Goal: Task Accomplishment & Management: Use online tool/utility

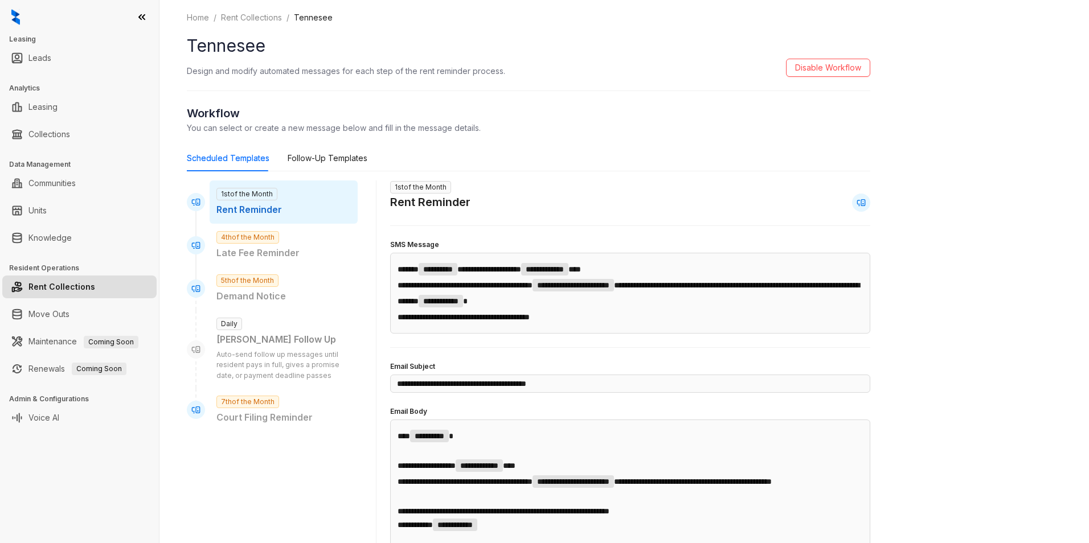
click at [84, 283] on link "Rent Collections" at bounding box center [61, 287] width 67 height 23
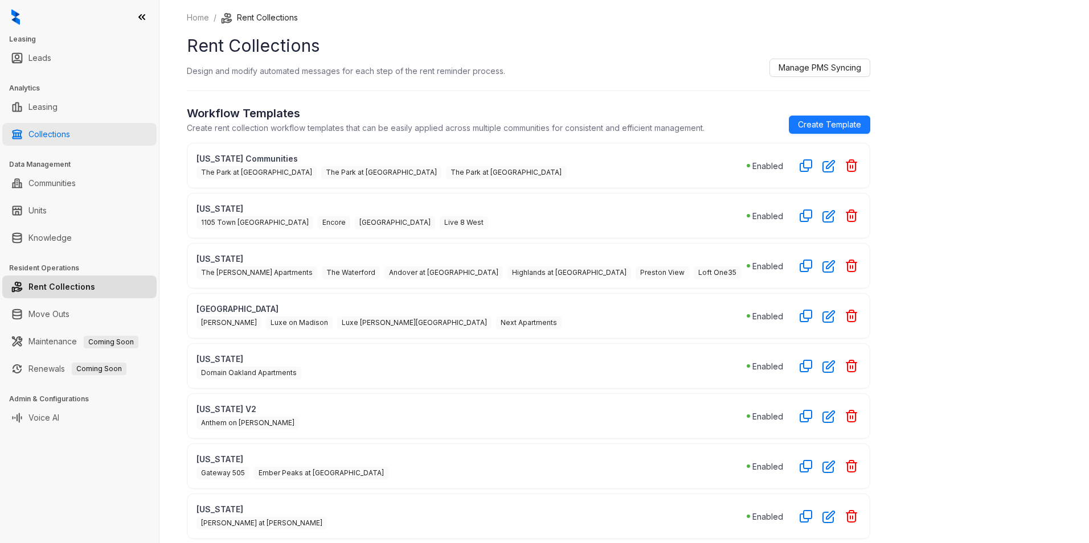
click at [60, 133] on link "Collections" at bounding box center [49, 134] width 42 height 23
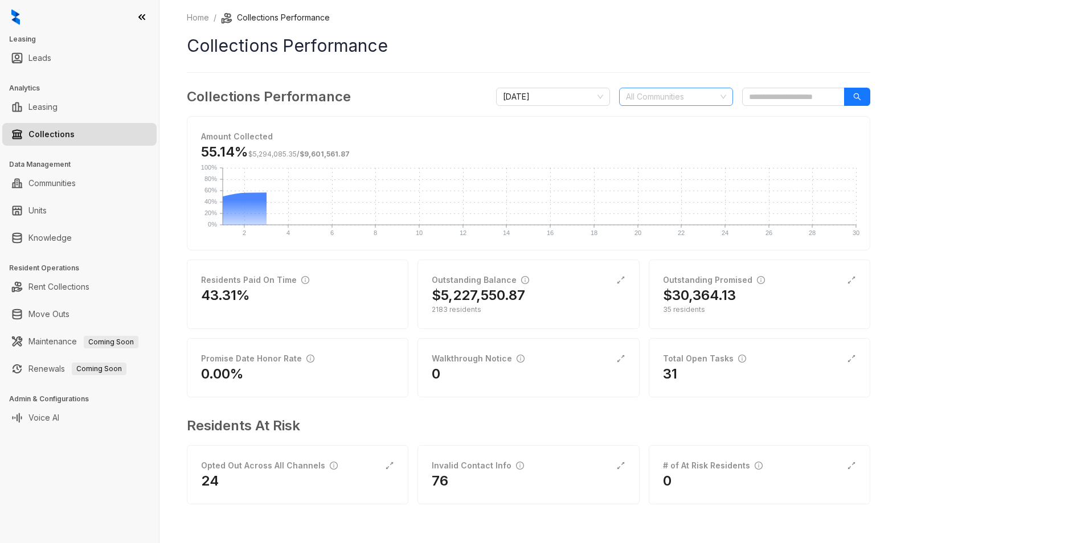
click at [709, 101] on div at bounding box center [669, 97] width 97 height 16
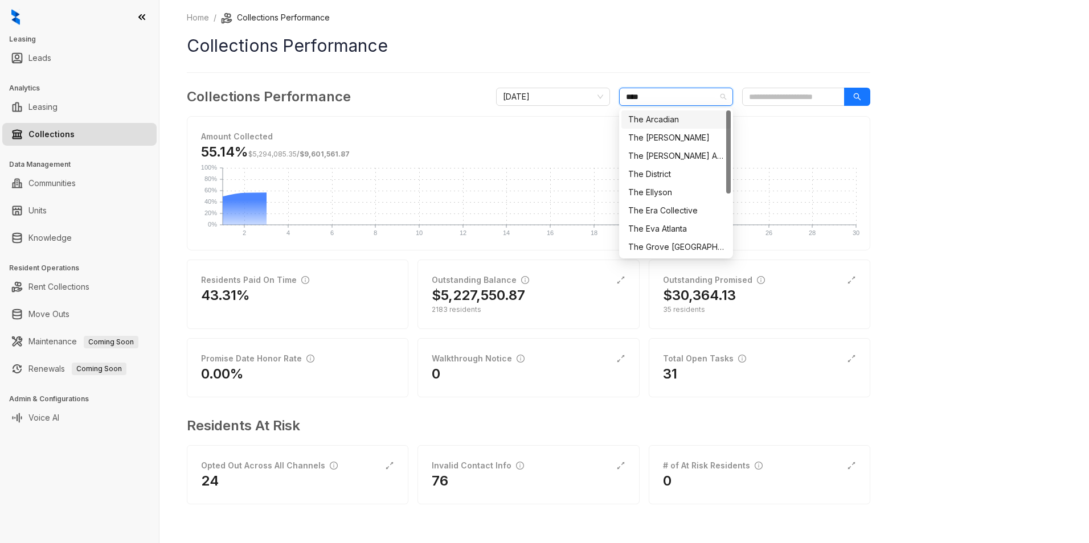
type input "*****"
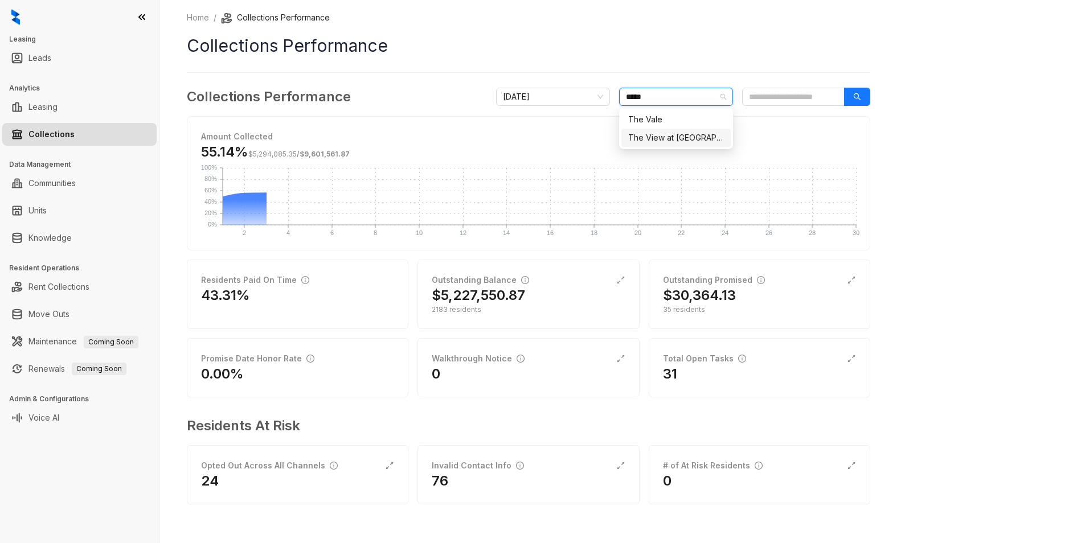
click at [685, 142] on div "The View at [GEOGRAPHIC_DATA]" at bounding box center [676, 138] width 96 height 13
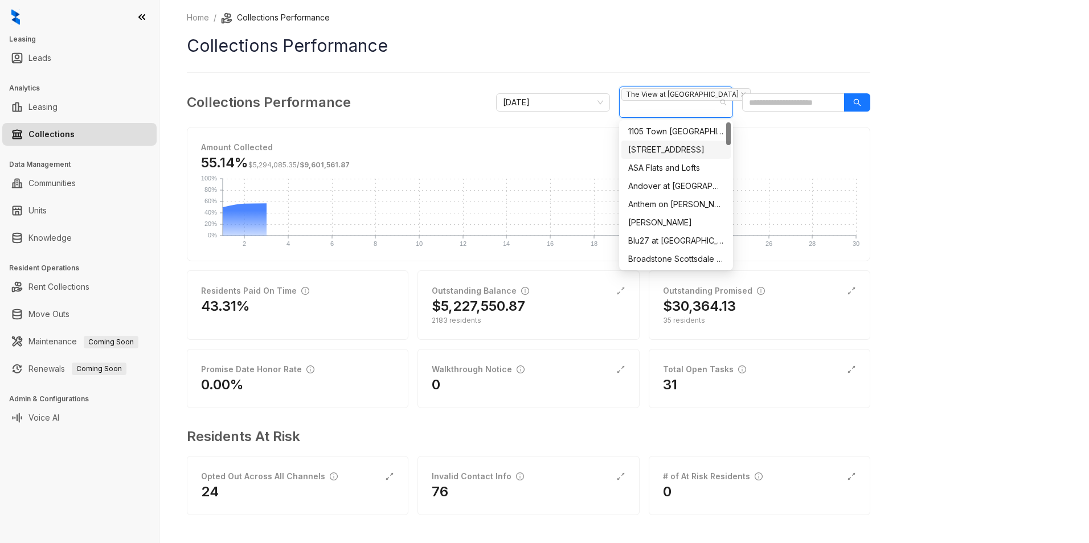
click at [870, 142] on div "Amount Collected 55.14% $5,294,085.35 / $9,601,561.87 2 2 4 4 6 6 8 8 10 10 12 …" at bounding box center [528, 194] width 683 height 134
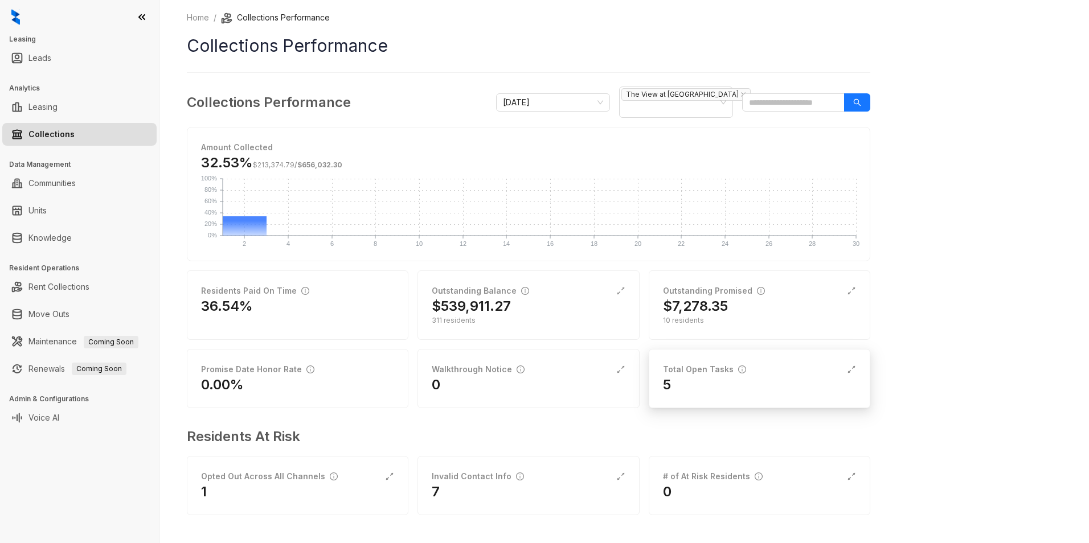
click at [683, 386] on div "5" at bounding box center [759, 385] width 193 height 18
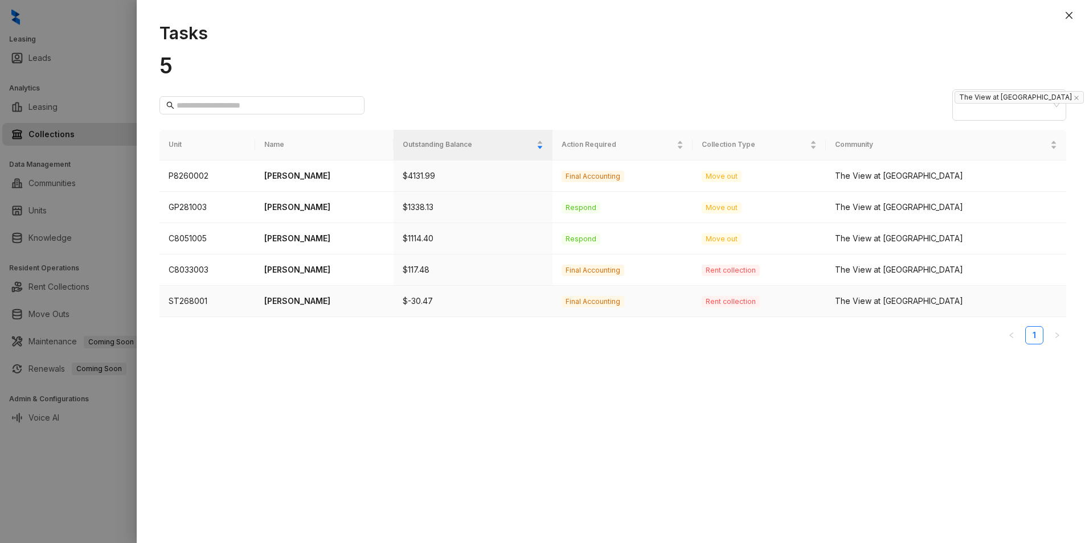
click at [354, 306] on p "[PERSON_NAME]" at bounding box center [324, 301] width 120 height 13
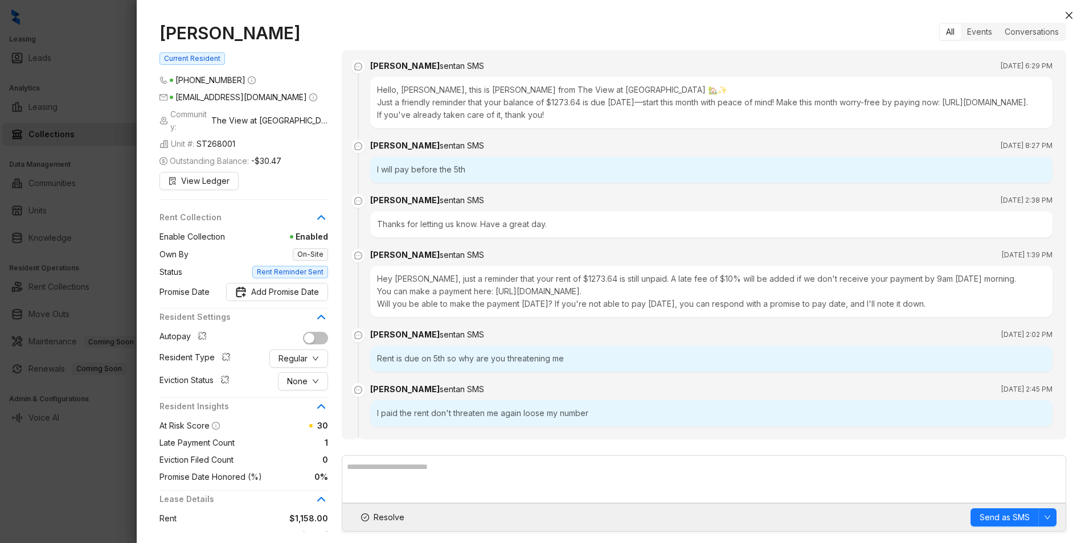
scroll to position [468, 0]
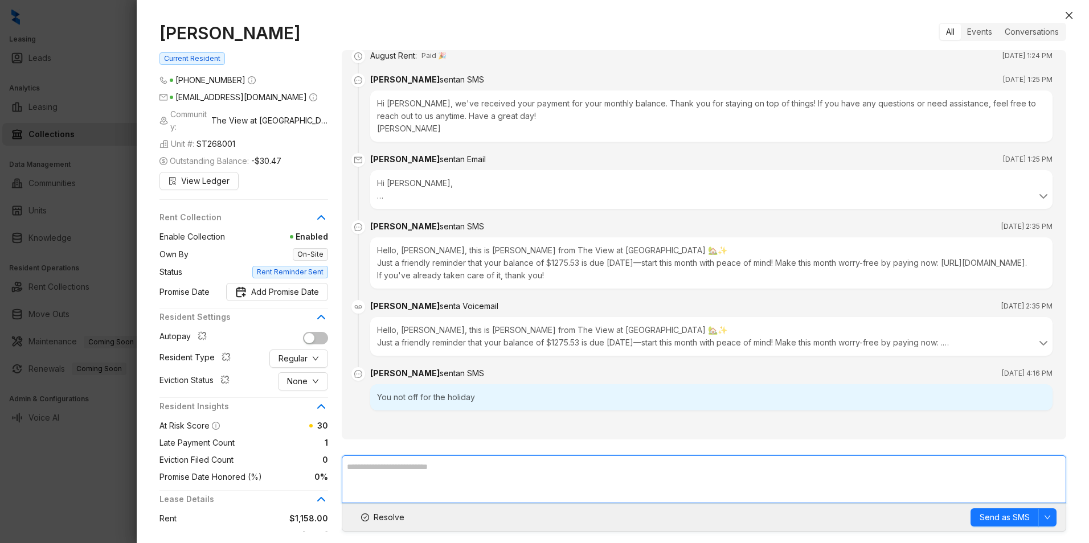
click at [542, 471] on textarea at bounding box center [704, 480] width 724 height 48
type textarea "**********"
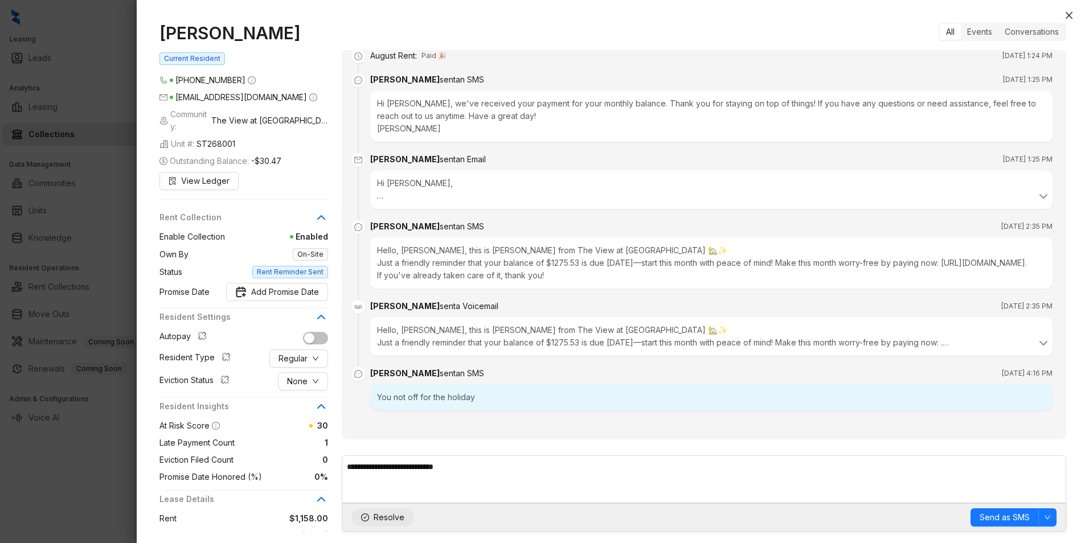
click at [395, 515] on span "Resolve" at bounding box center [389, 517] width 31 height 13
click at [1006, 518] on span "Send as SMS" at bounding box center [1005, 517] width 50 height 13
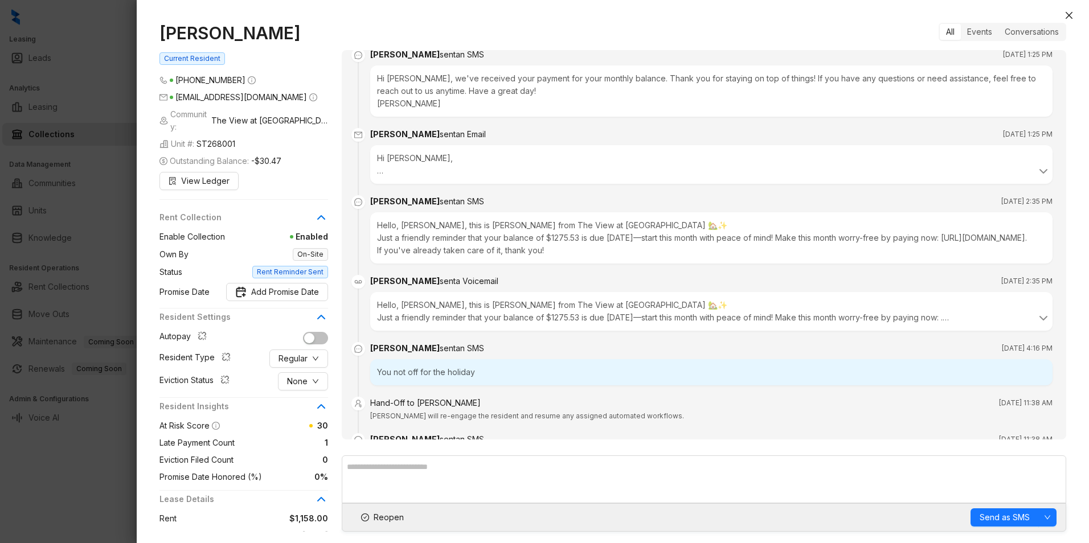
scroll to position [559, 0]
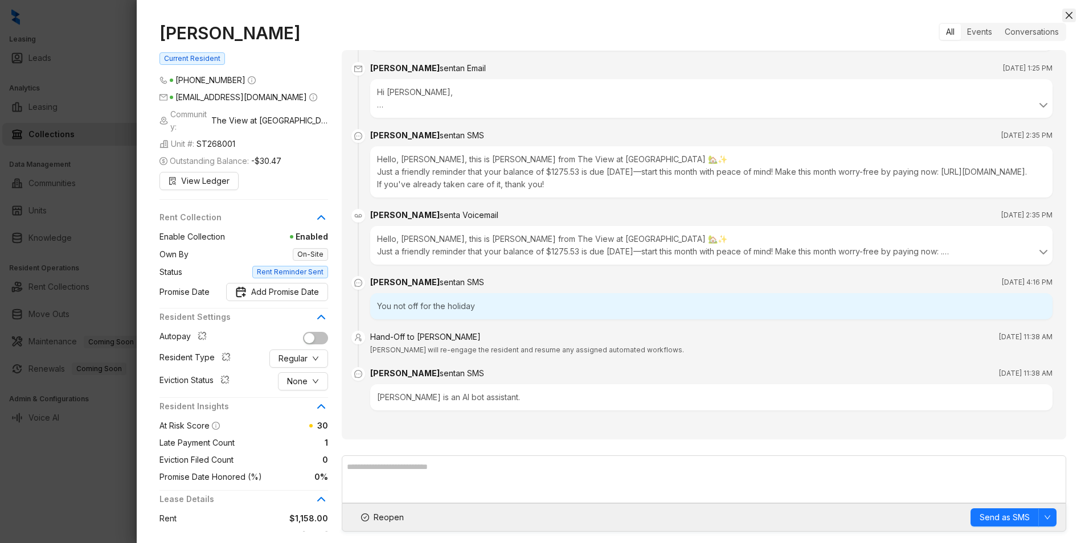
click at [1067, 13] on icon "close" at bounding box center [1069, 15] width 7 height 7
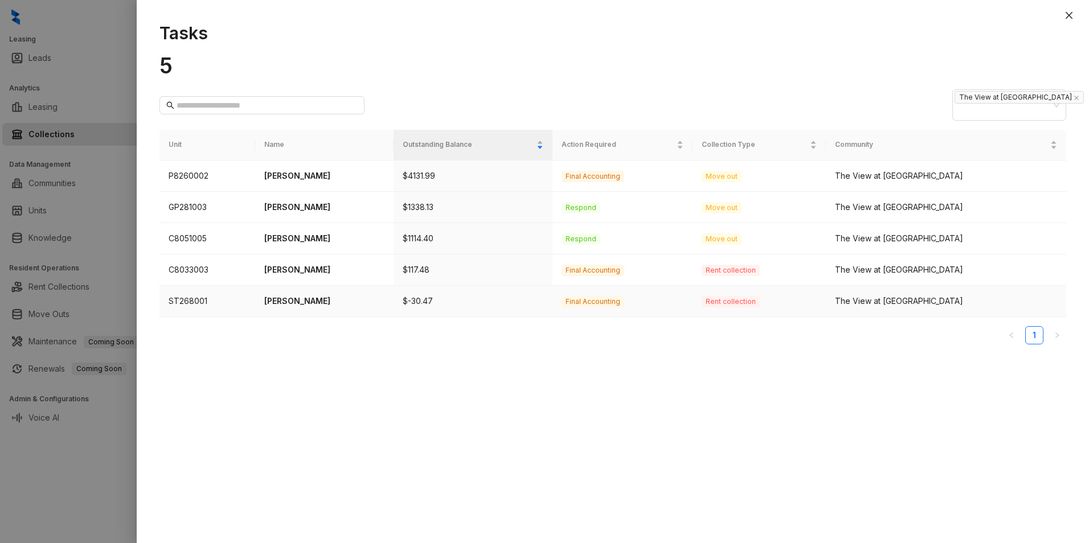
click at [340, 302] on p "[PERSON_NAME]" at bounding box center [324, 301] width 120 height 13
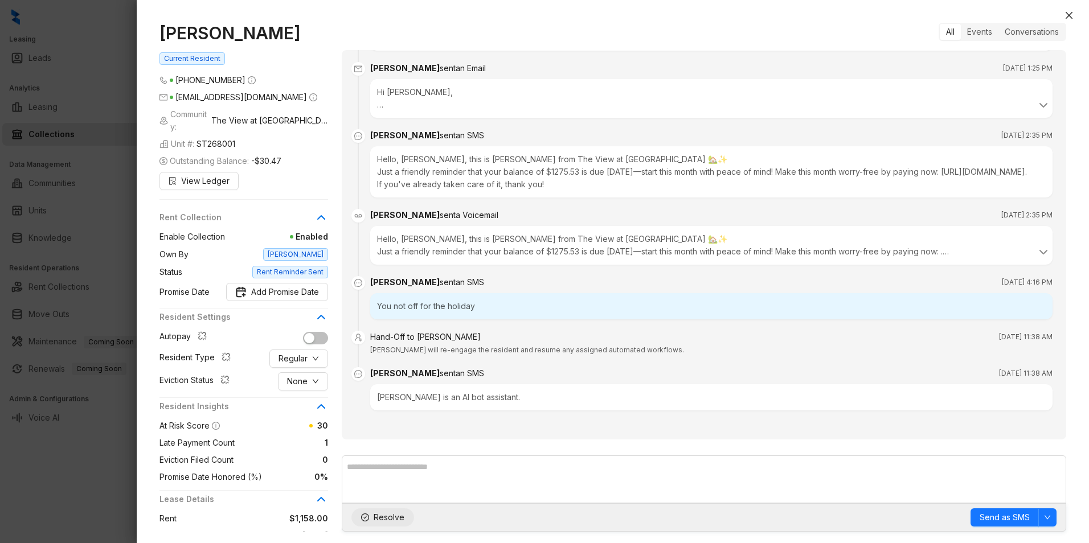
click at [401, 519] on span "Resolve" at bounding box center [389, 517] width 31 height 13
click at [1071, 21] on button "Close" at bounding box center [1069, 16] width 14 height 14
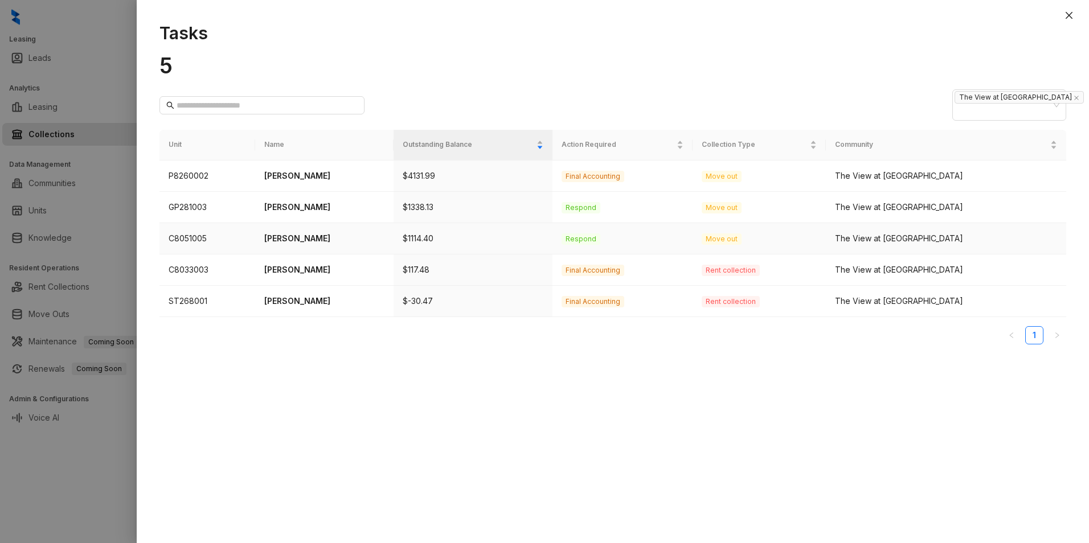
click at [382, 242] on p "[PERSON_NAME]" at bounding box center [324, 238] width 120 height 13
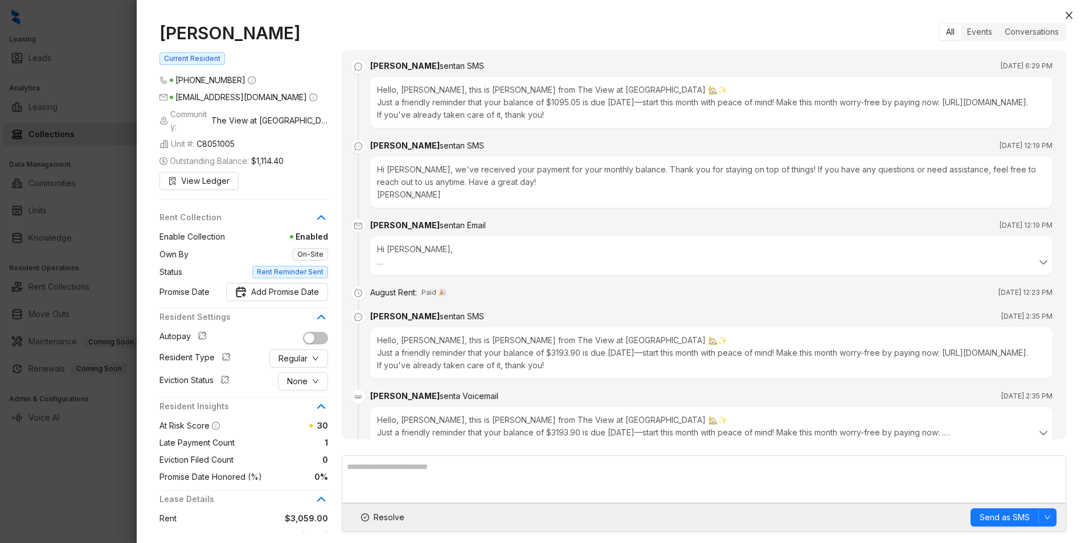
scroll to position [170, 0]
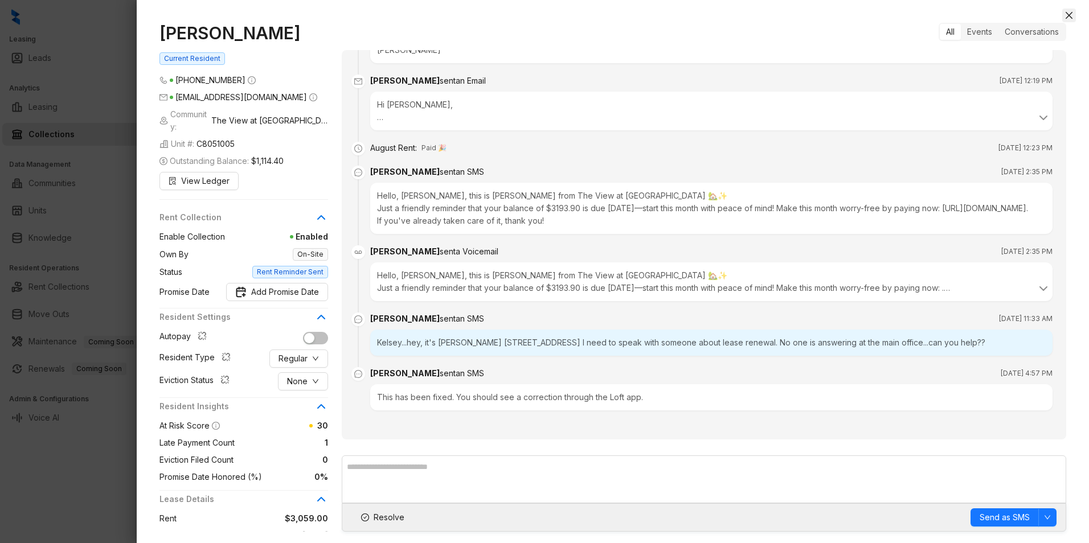
click at [1070, 18] on icon "close" at bounding box center [1068, 15] width 9 height 9
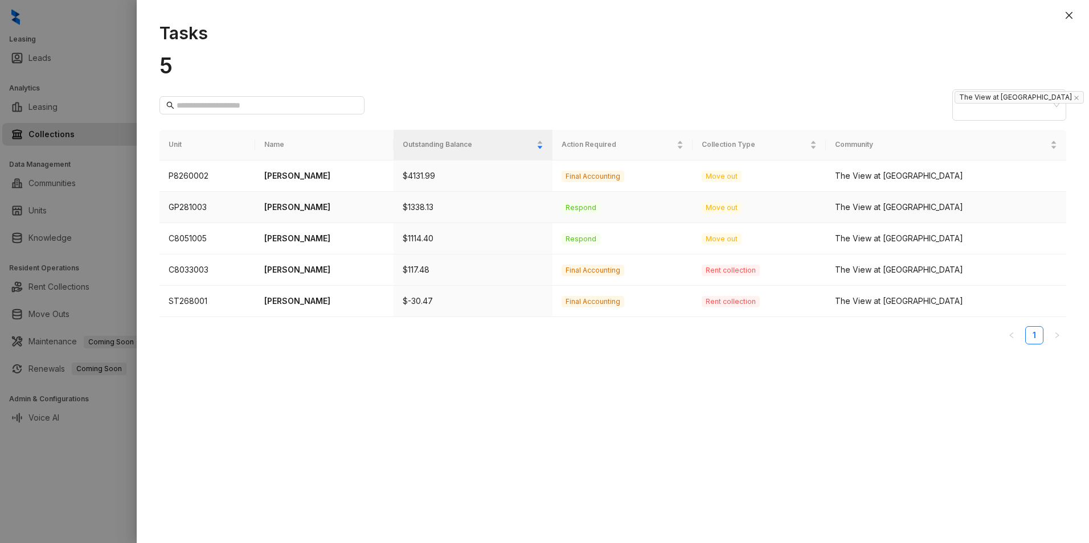
click at [345, 214] on td "[PERSON_NAME]" at bounding box center [324, 207] width 138 height 31
click at [380, 206] on p "[PERSON_NAME]" at bounding box center [324, 207] width 120 height 13
